Goal: Information Seeking & Learning: Learn about a topic

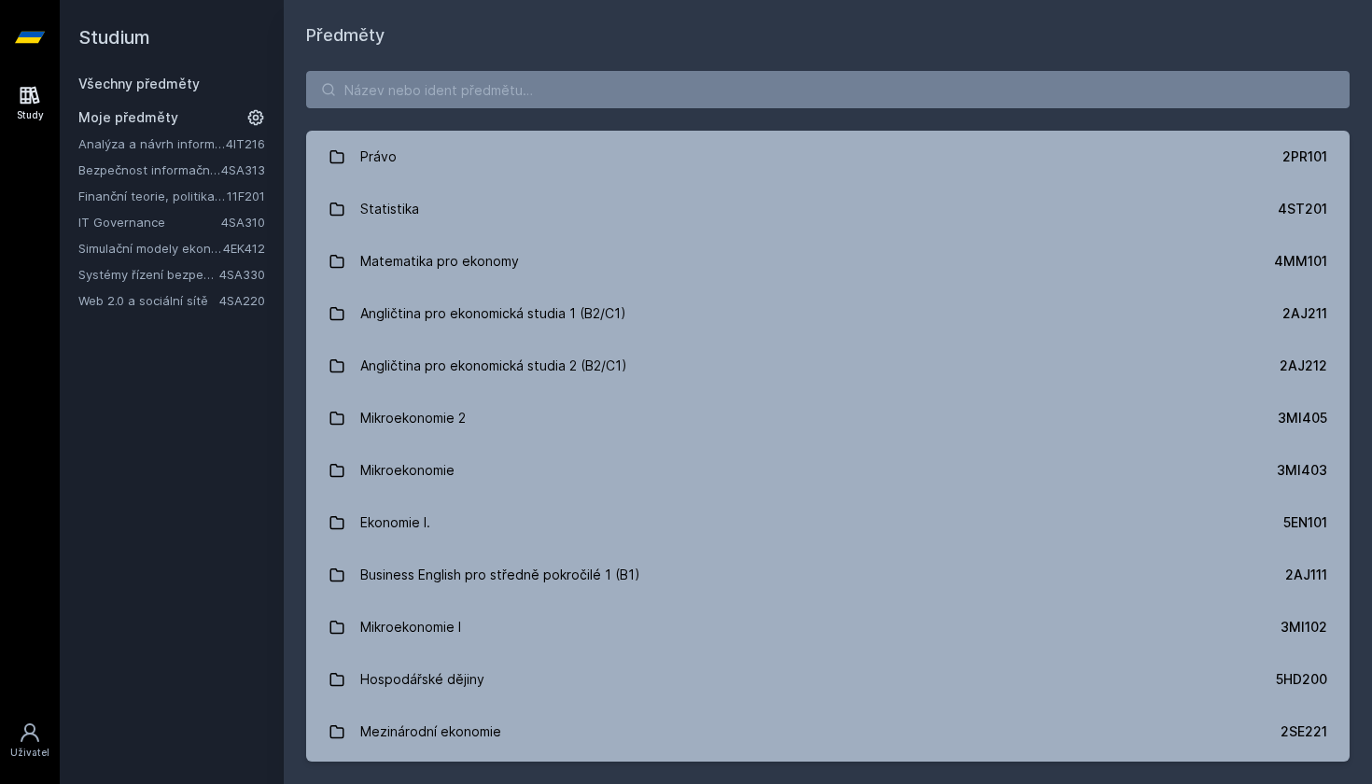
click at [167, 203] on link "Finanční teorie, politika a instituce" at bounding box center [152, 196] width 148 height 19
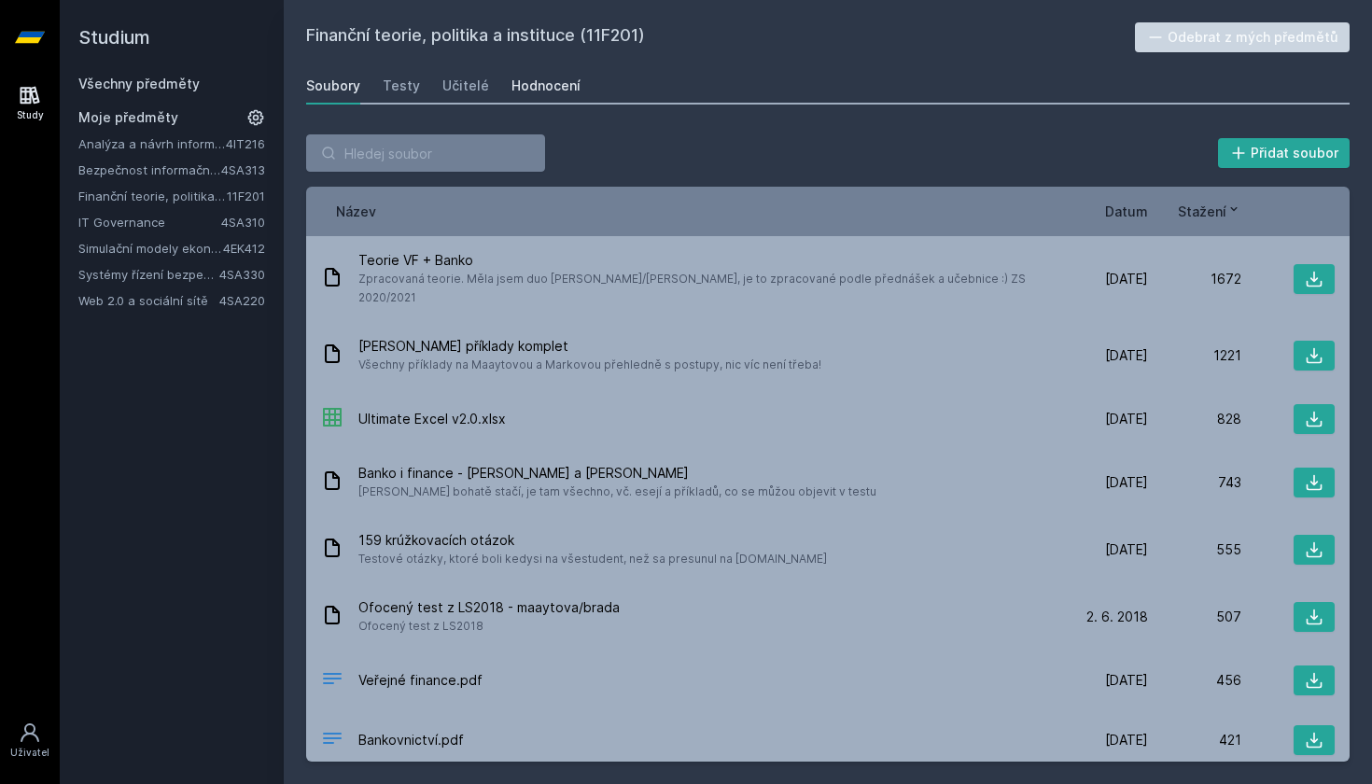
click at [522, 91] on div "Hodnocení" at bounding box center [545, 86] width 69 height 19
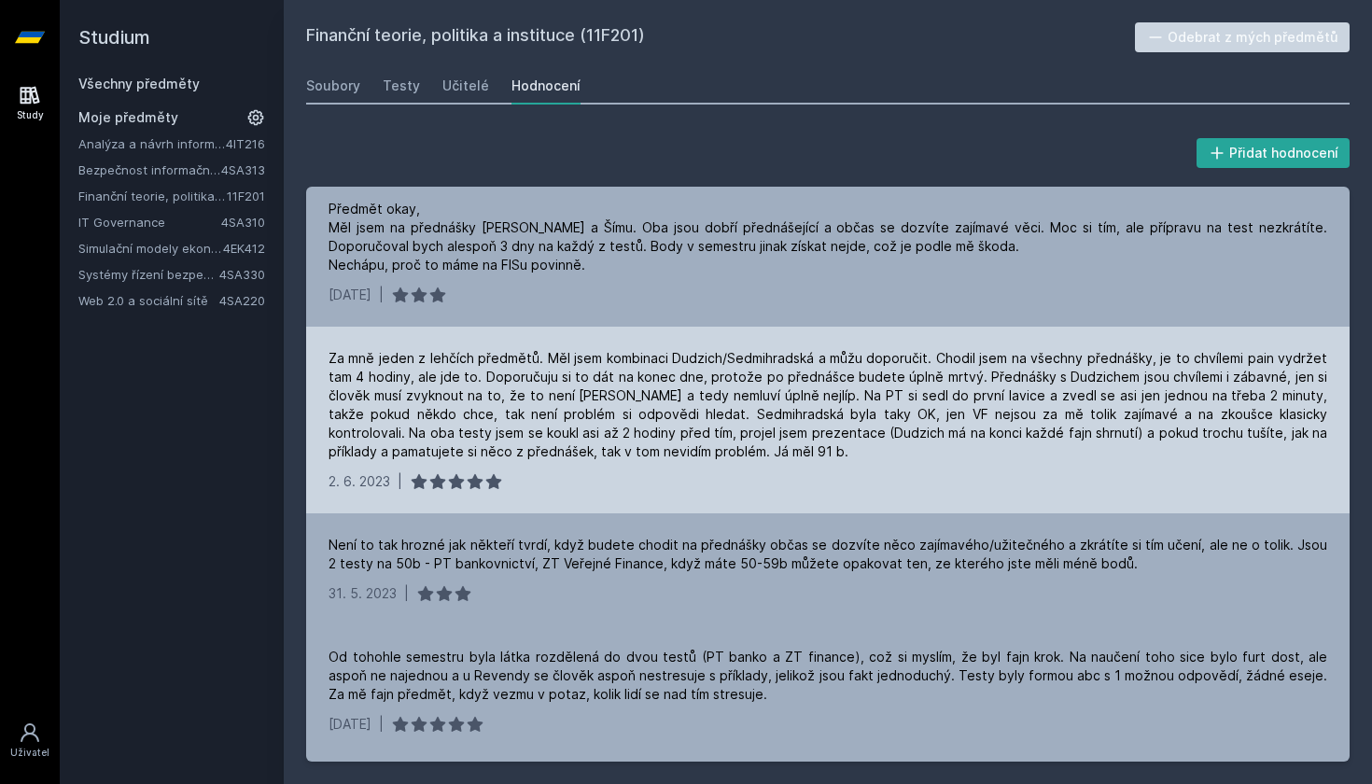
scroll to position [143, 0]
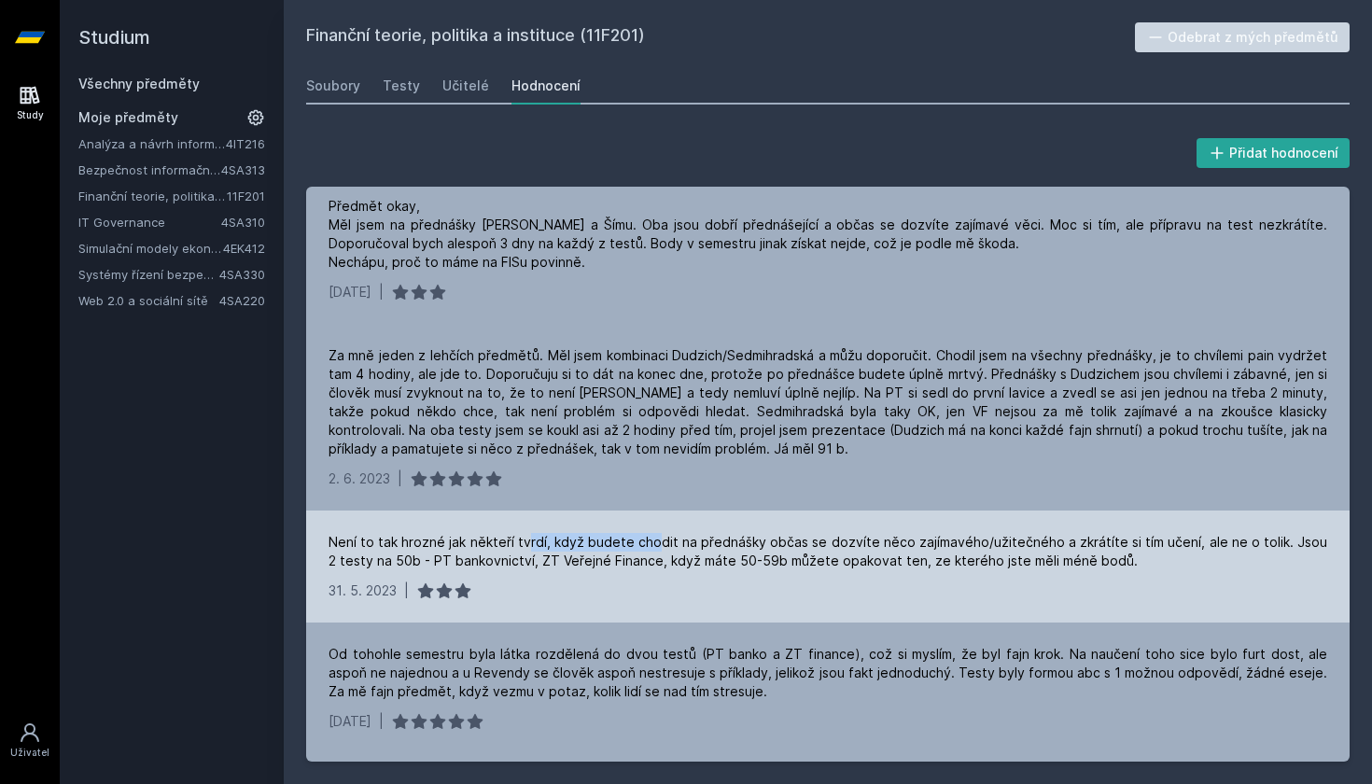
drag, startPoint x: 529, startPoint y: 544, endPoint x: 688, endPoint y: 544, distance: 158.6
click at [688, 544] on div "Není to tak hrozné jak někteří tvrdí, když budete chodit na přednášky občas se …" at bounding box center [827, 551] width 998 height 37
click at [689, 544] on div "Není to tak hrozné jak někteří tvrdí, když budete chodit na přednášky občas se …" at bounding box center [827, 551] width 998 height 37
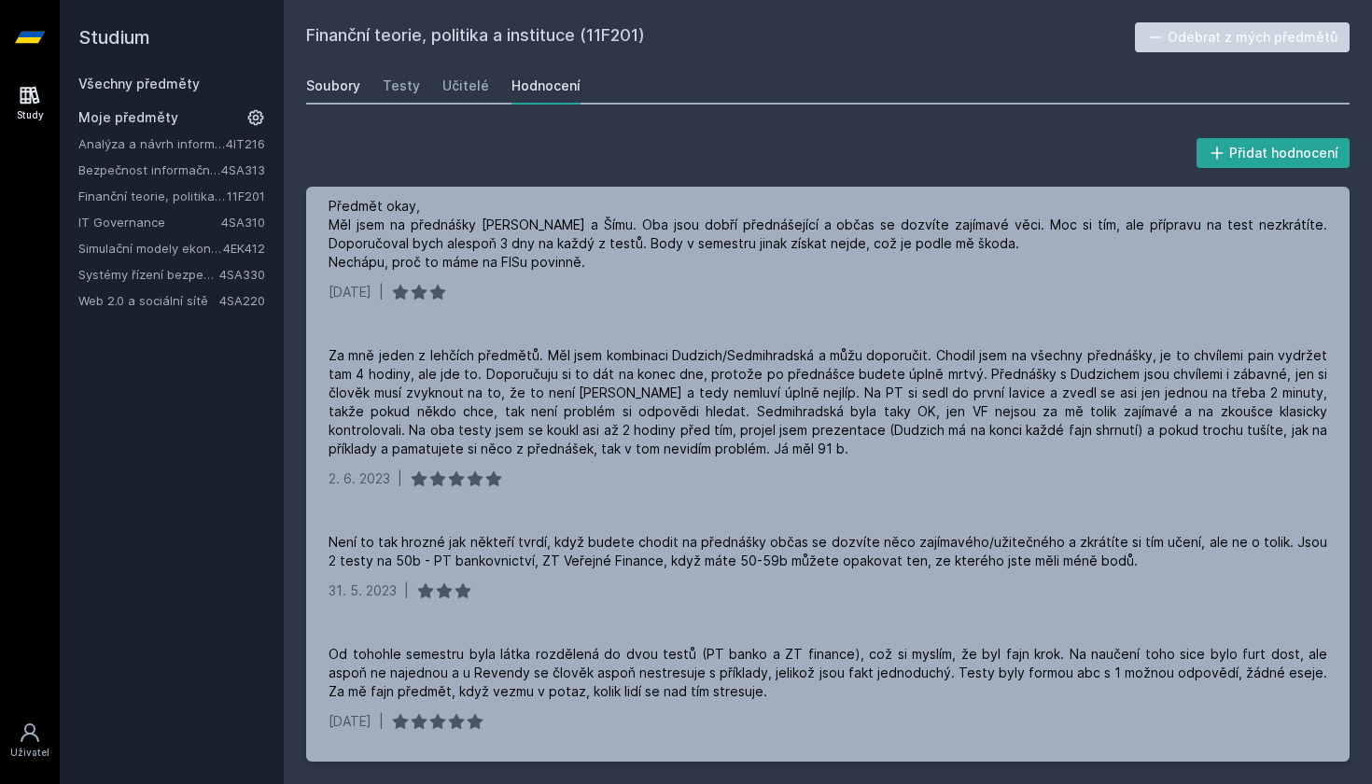
click at [342, 83] on div "Soubory" at bounding box center [333, 86] width 54 height 19
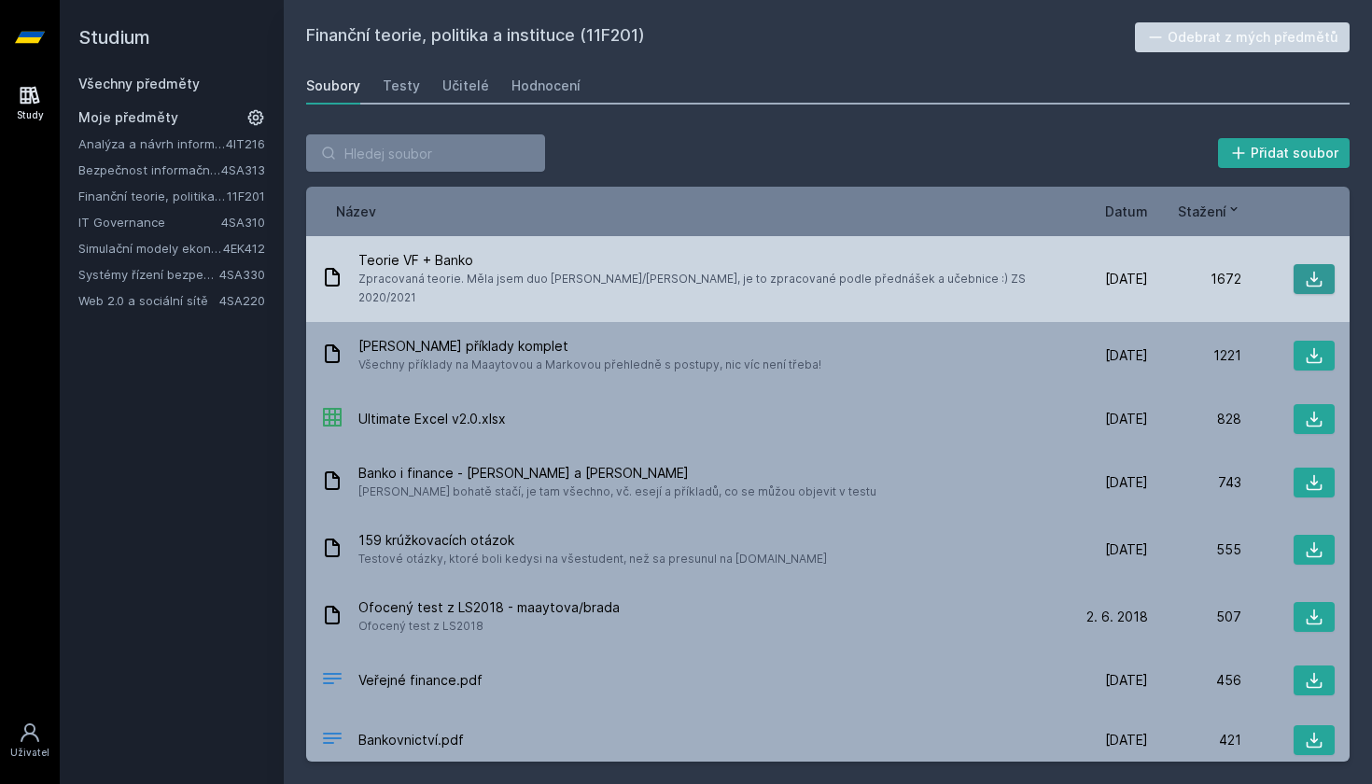
click at [1322, 270] on icon at bounding box center [1313, 279] width 19 height 19
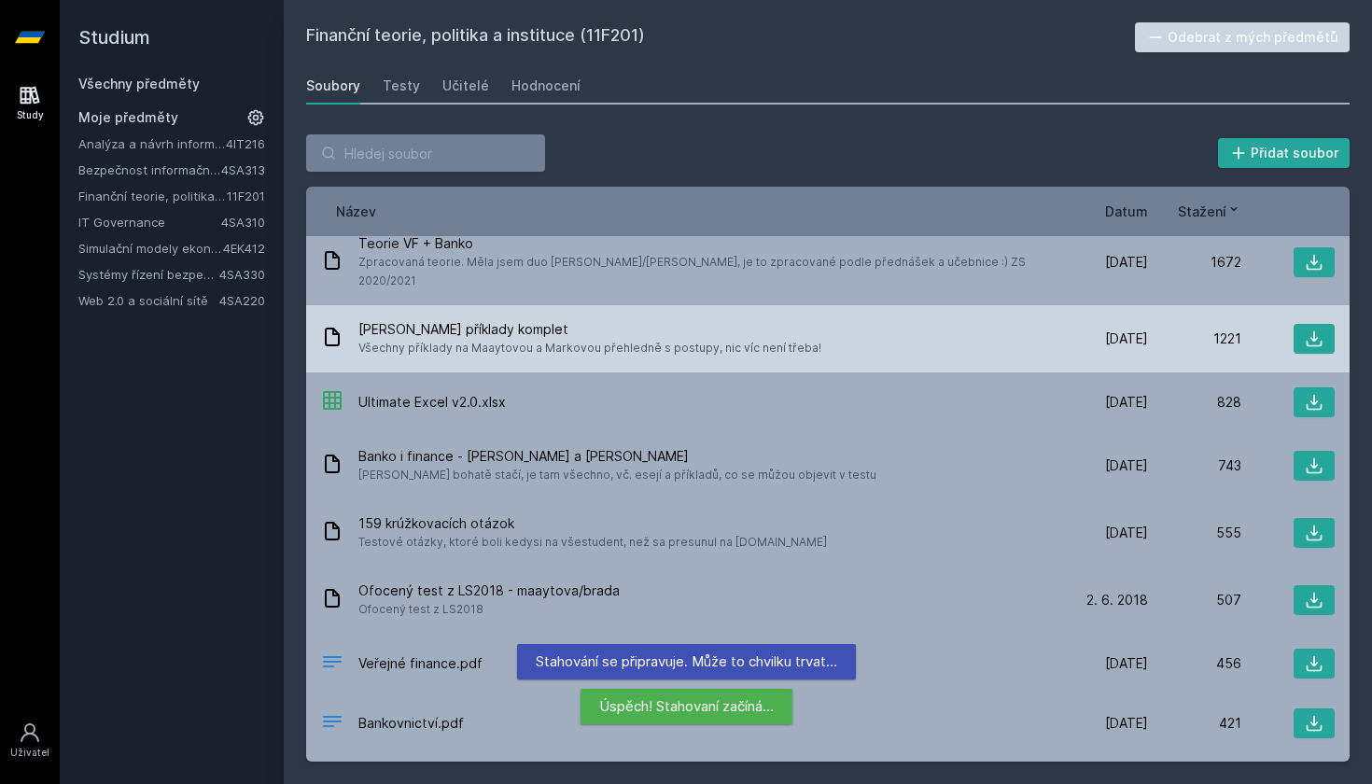
scroll to position [47, 0]
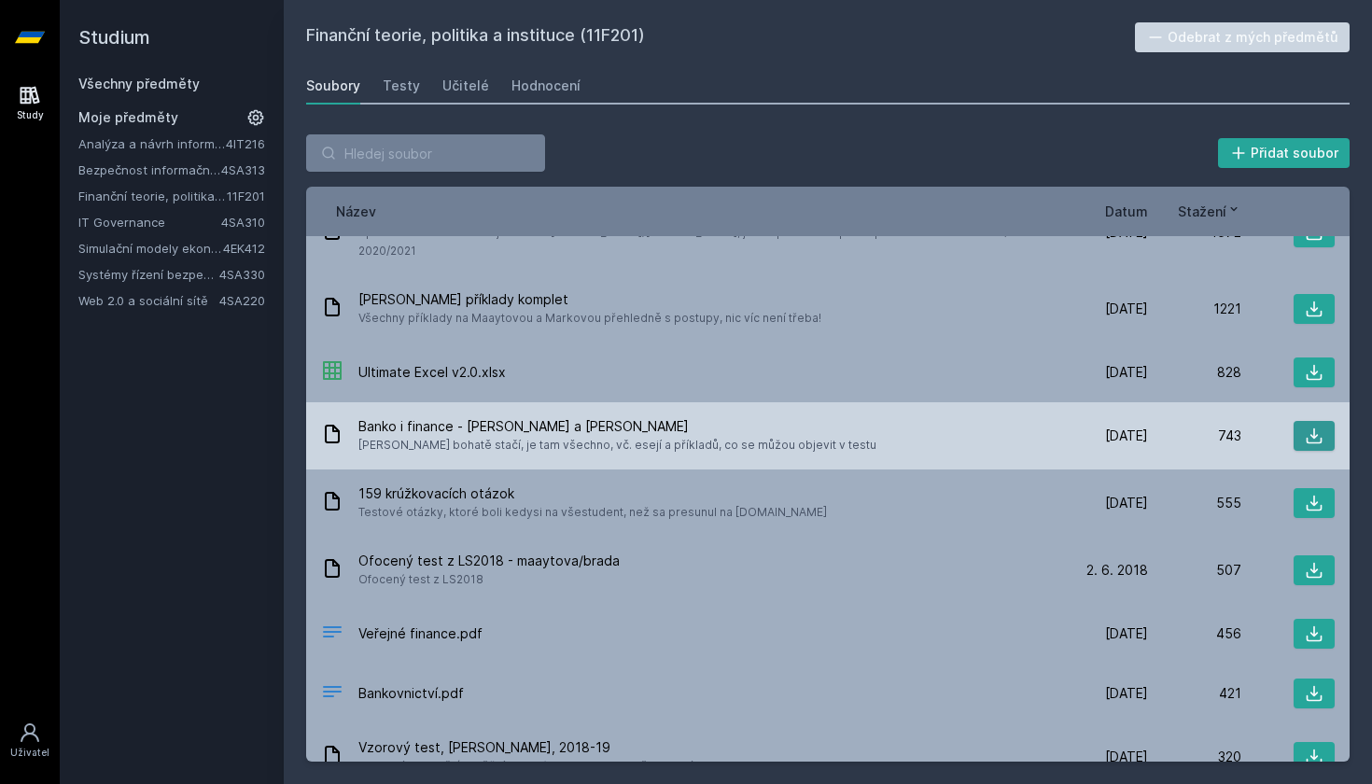
click at [1304, 426] on icon at bounding box center [1313, 435] width 19 height 19
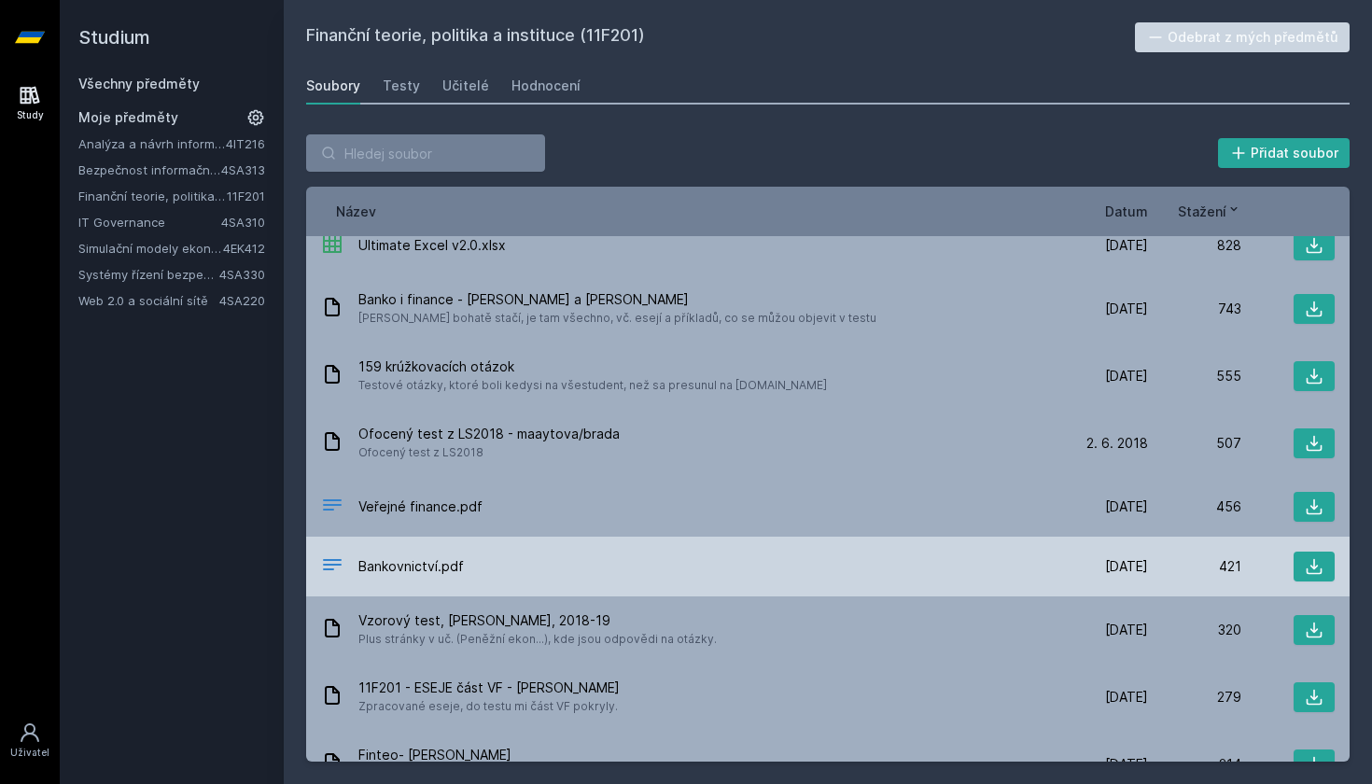
scroll to position [174, 0]
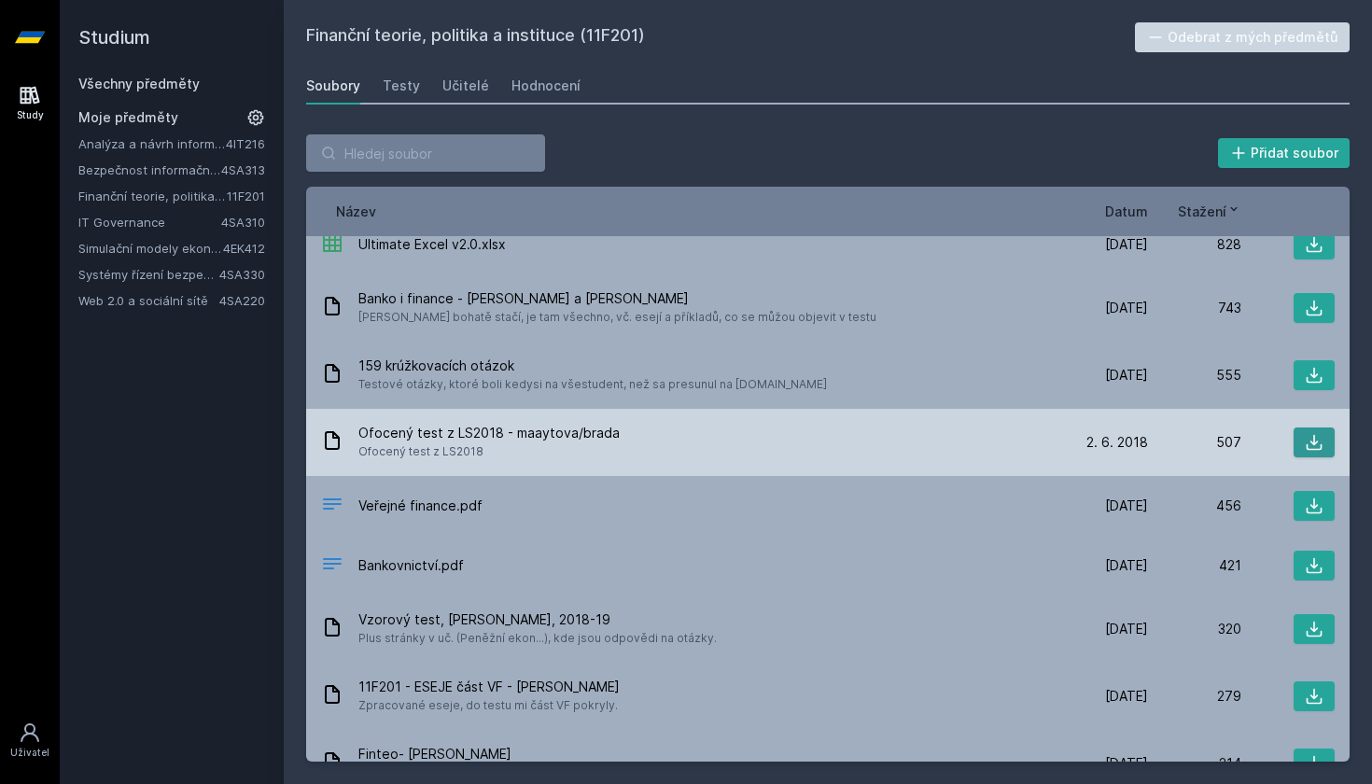
click at [1304, 433] on icon at bounding box center [1313, 442] width 19 height 19
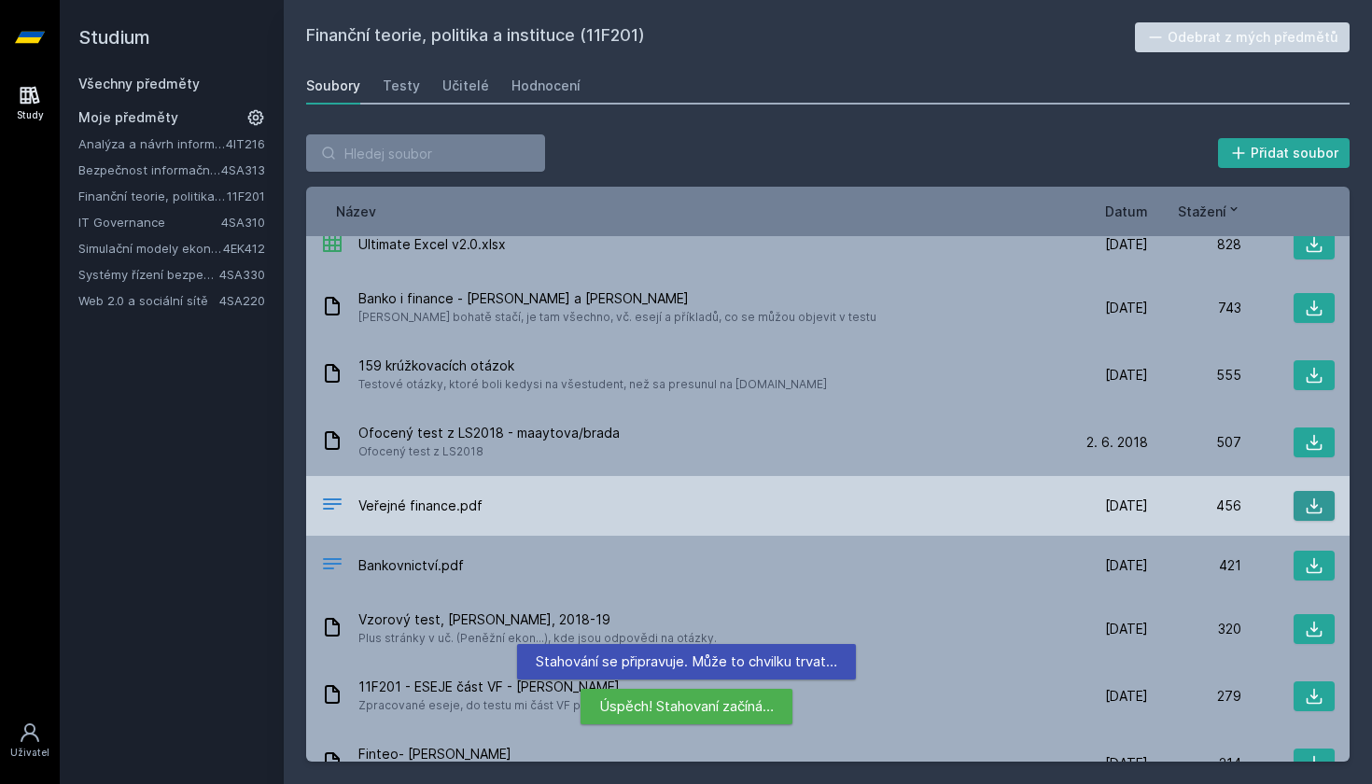
click at [1311, 498] on icon at bounding box center [1314, 506] width 16 height 16
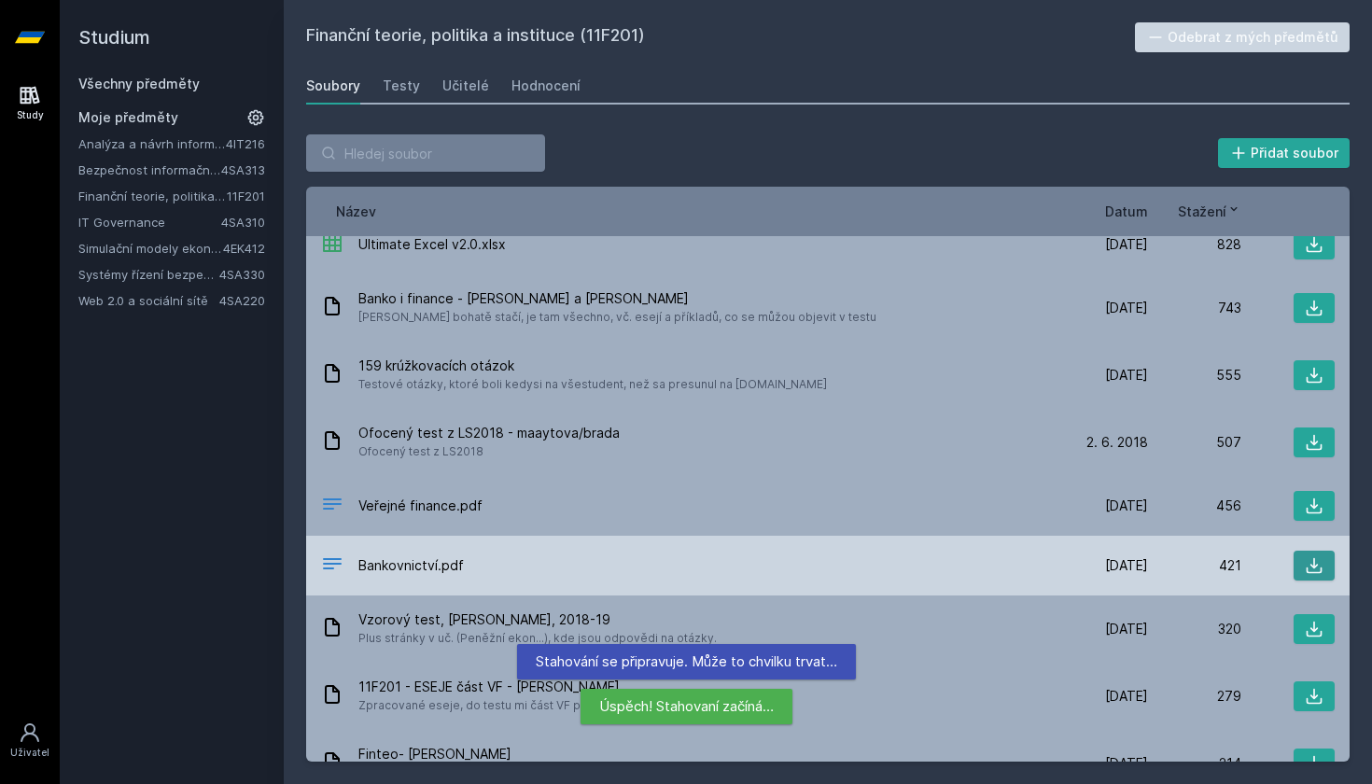
click at [1311, 550] on button at bounding box center [1313, 565] width 41 height 30
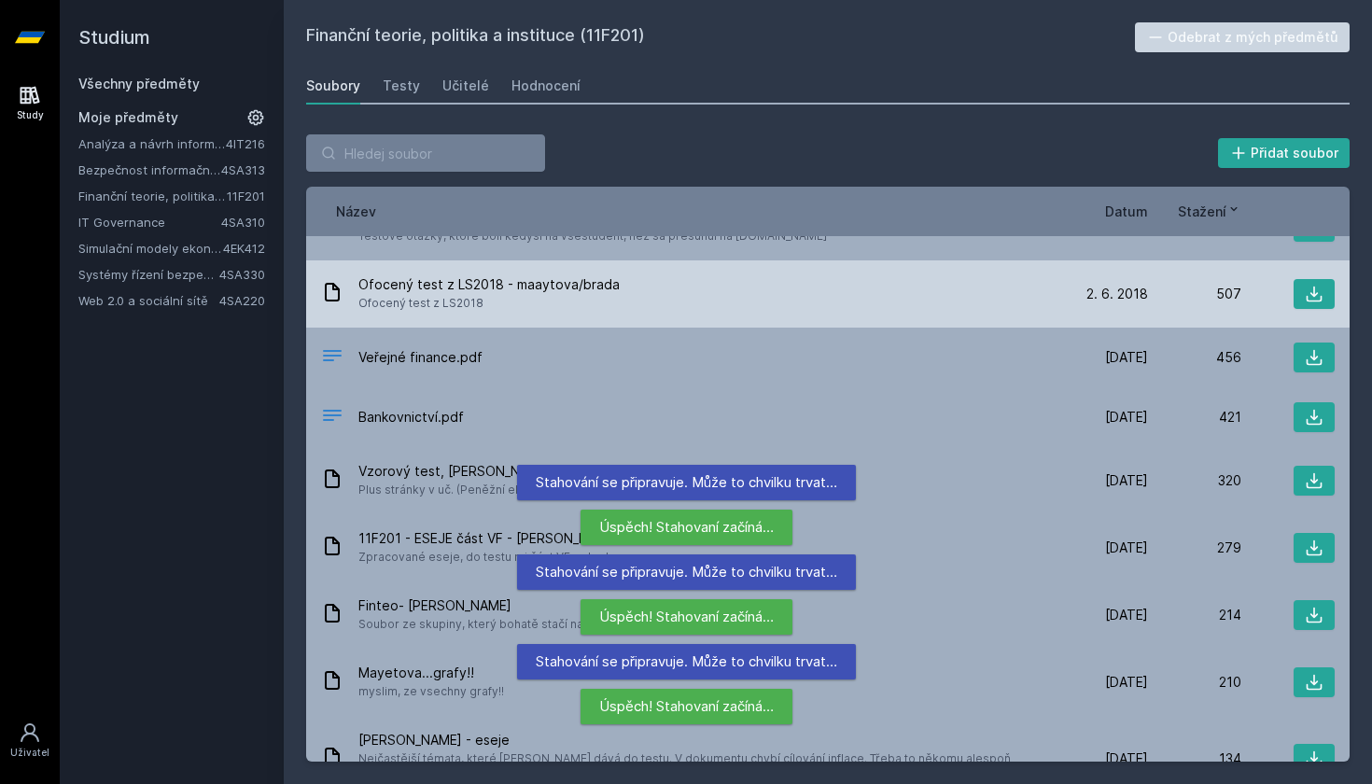
scroll to position [343, 0]
